Goal: Information Seeking & Learning: Learn about a topic

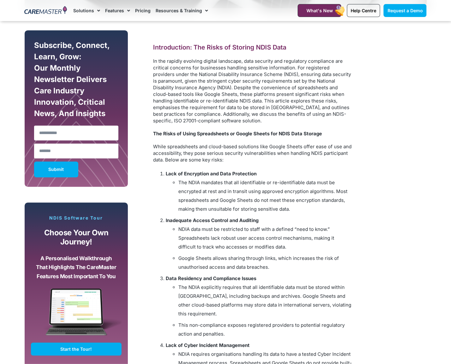
scroll to position [367, 0]
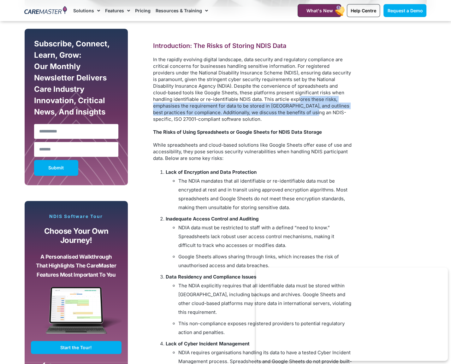
drag, startPoint x: 279, startPoint y: 99, endPoint x: 298, endPoint y: 111, distance: 22.6
click at [298, 111] on p "In the rapidly evolving digital landscape, data security and regulatory complia…" at bounding box center [252, 89] width 199 height 66
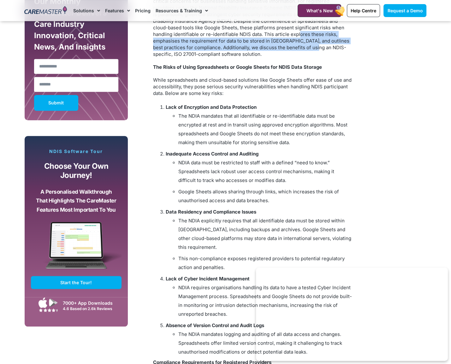
scroll to position [433, 0]
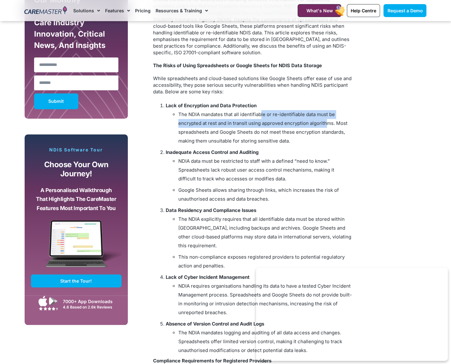
drag, startPoint x: 261, startPoint y: 114, endPoint x: 332, endPoint y: 123, distance: 71.3
click at [330, 122] on li "The NDIA mandates that all identifiable or re-identifiable data must be encrypt…" at bounding box center [265, 127] width 174 height 35
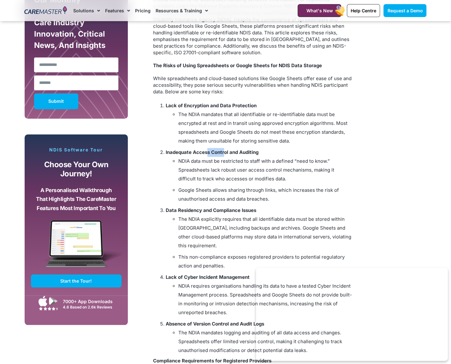
drag, startPoint x: 206, startPoint y: 153, endPoint x: 225, endPoint y: 154, distance: 18.6
click at [225, 154] on strong "Inadequate Access Control and Auditing" at bounding box center [212, 152] width 93 height 6
click at [247, 154] on strong "Inadequate Access Control and Auditing" at bounding box center [212, 152] width 93 height 6
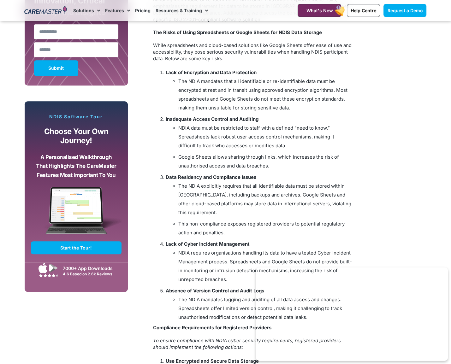
scroll to position [467, 0]
click at [235, 128] on li "NDIA data must be restricted to staff with a defined “need to know.” Spreadshee…" at bounding box center [265, 136] width 174 height 27
drag, startPoint x: 288, startPoint y: 128, endPoint x: 295, endPoint y: 128, distance: 7.6
click at [294, 128] on li "NDIA data must be restricted to staff with a defined “need to know.” Spreadshee…" at bounding box center [265, 136] width 174 height 27
click at [240, 93] on li "The NDIA mandates that all identifiable or re-identifiable data must be encrypt…" at bounding box center [265, 94] width 174 height 35
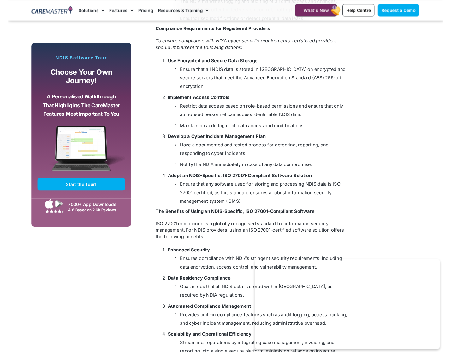
scroll to position [767, 0]
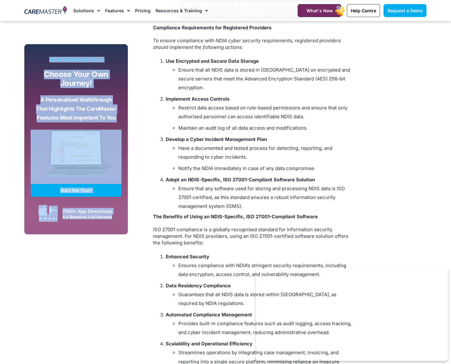
click at [81, 276] on div "Subscribe, Connect, Learn, Grow: Our Monthly Newsletter Delivers Care Industry …" at bounding box center [76, 57] width 110 height 864
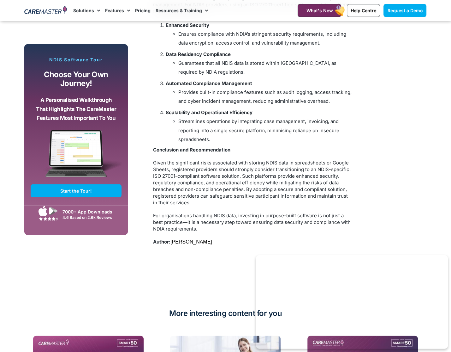
scroll to position [999, 0]
